Goal: Check status: Check status

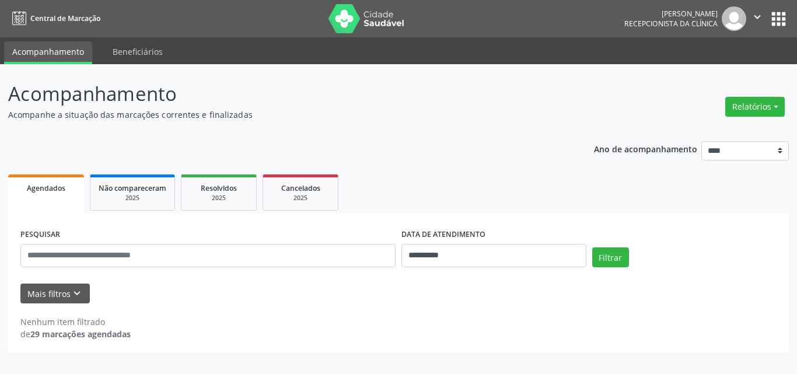
click at [449, 85] on p "Acompanhamento" at bounding box center [281, 93] width 546 height 29
